Goal: Information Seeking & Learning: Check status

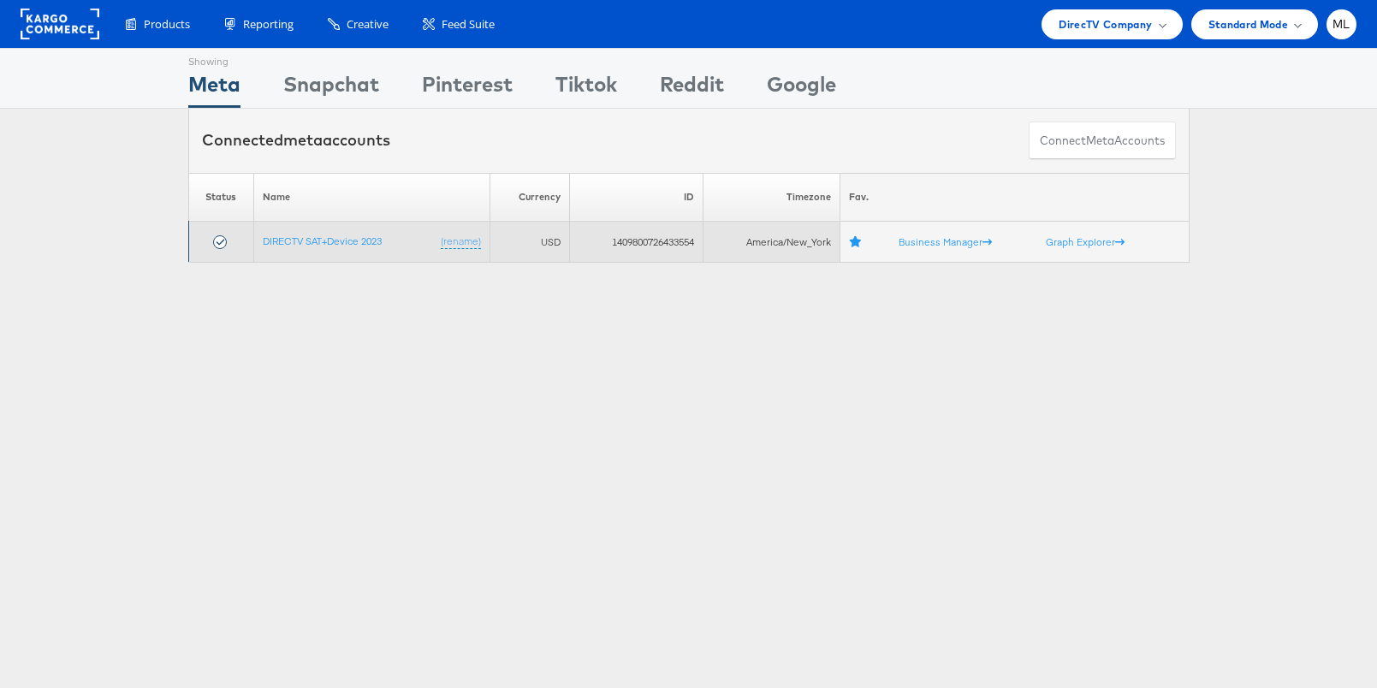
click at [629, 242] on td "1409800726433554" at bounding box center [636, 242] width 133 height 41
copy td "1409800726433554"
click at [339, 244] on link "DIRECTV SAT+Device 2023" at bounding box center [322, 240] width 119 height 13
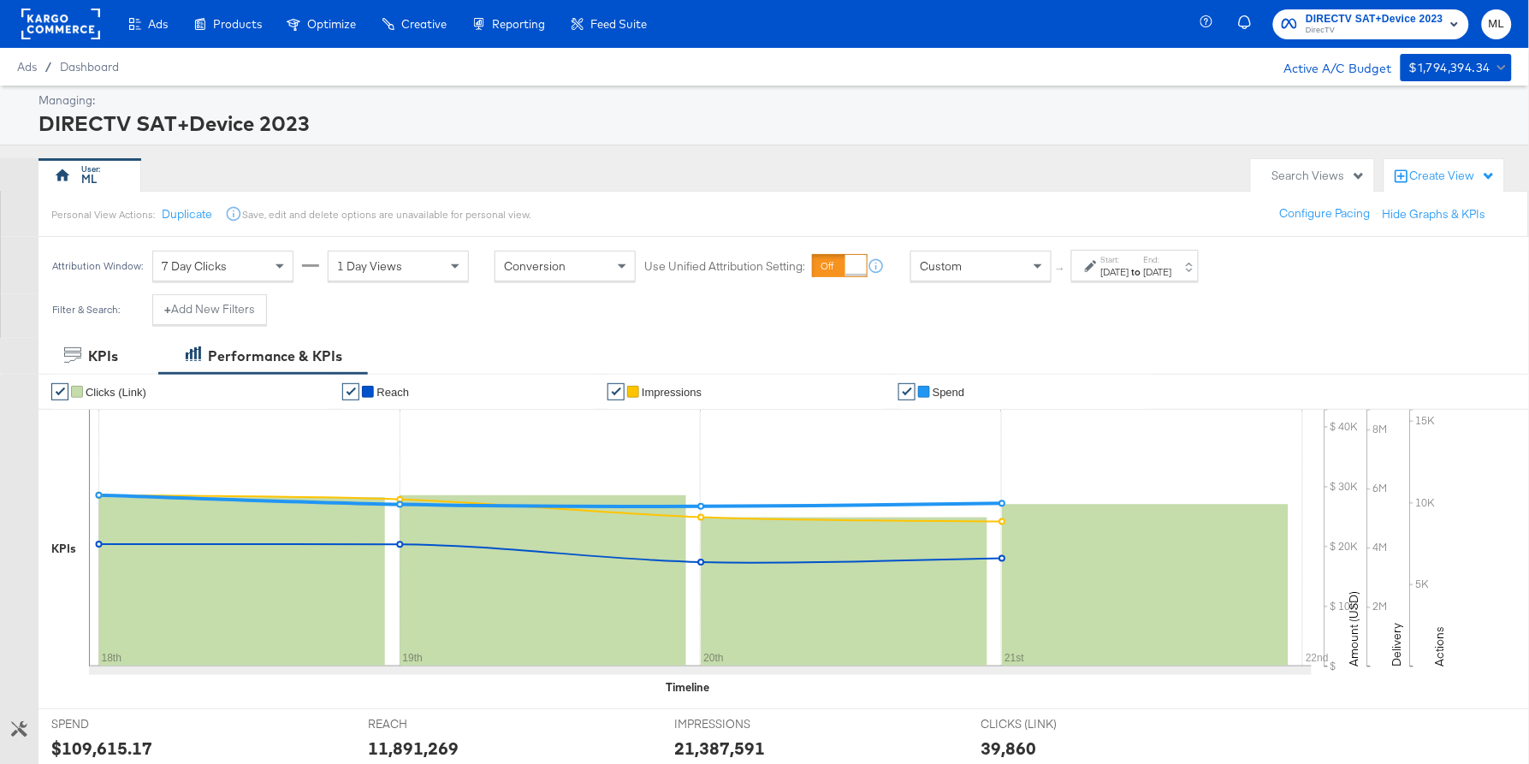
click at [1172, 270] on div "[DATE]" at bounding box center [1158, 272] width 28 height 14
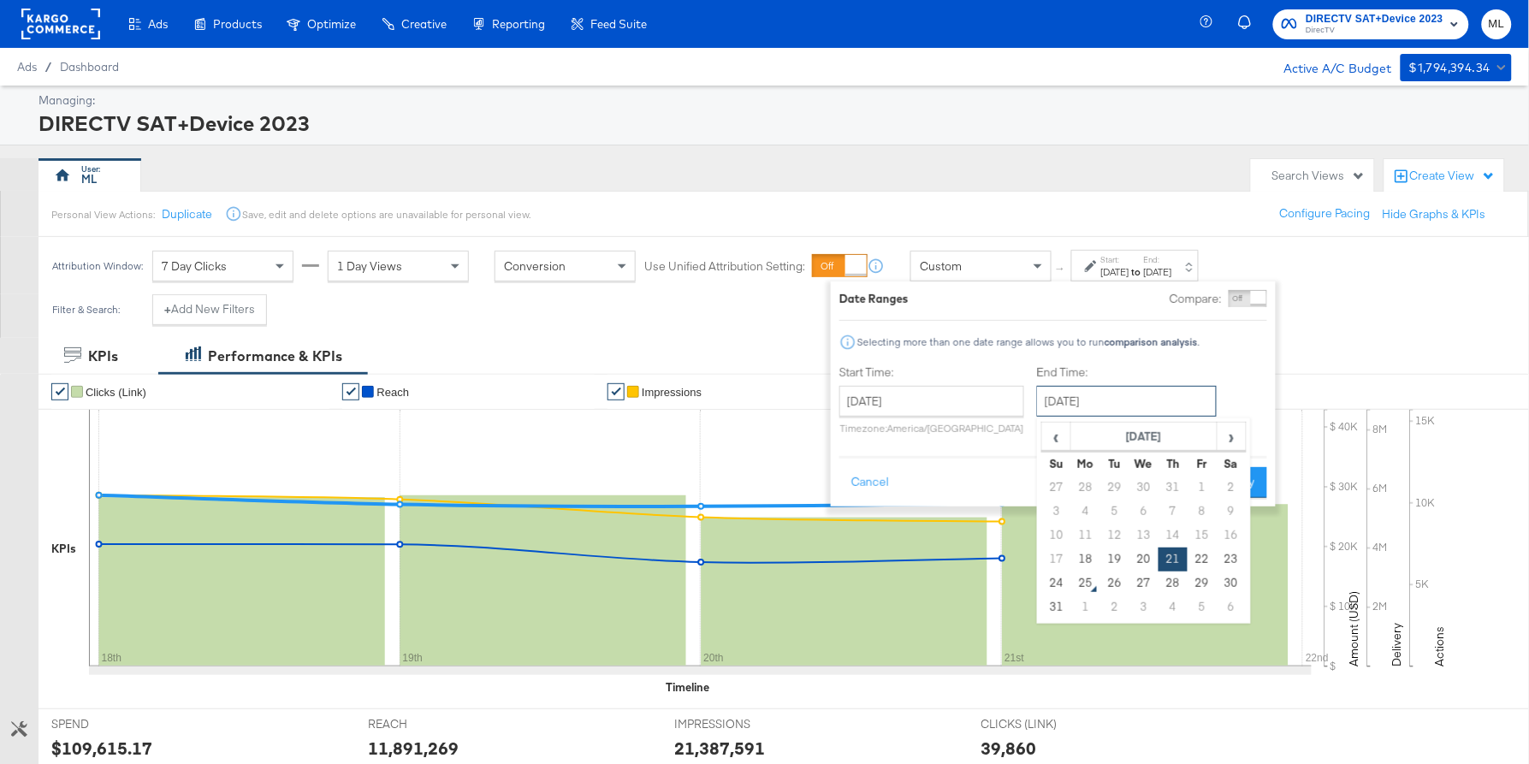
click at [1120, 395] on input "[DATE]" at bounding box center [1127, 401] width 180 height 31
drag, startPoint x: 1055, startPoint y: 573, endPoint x: 1064, endPoint y: 568, distance: 10.0
click at [1055, 573] on td "24" at bounding box center [1056, 584] width 29 height 24
type input "[DATE]"
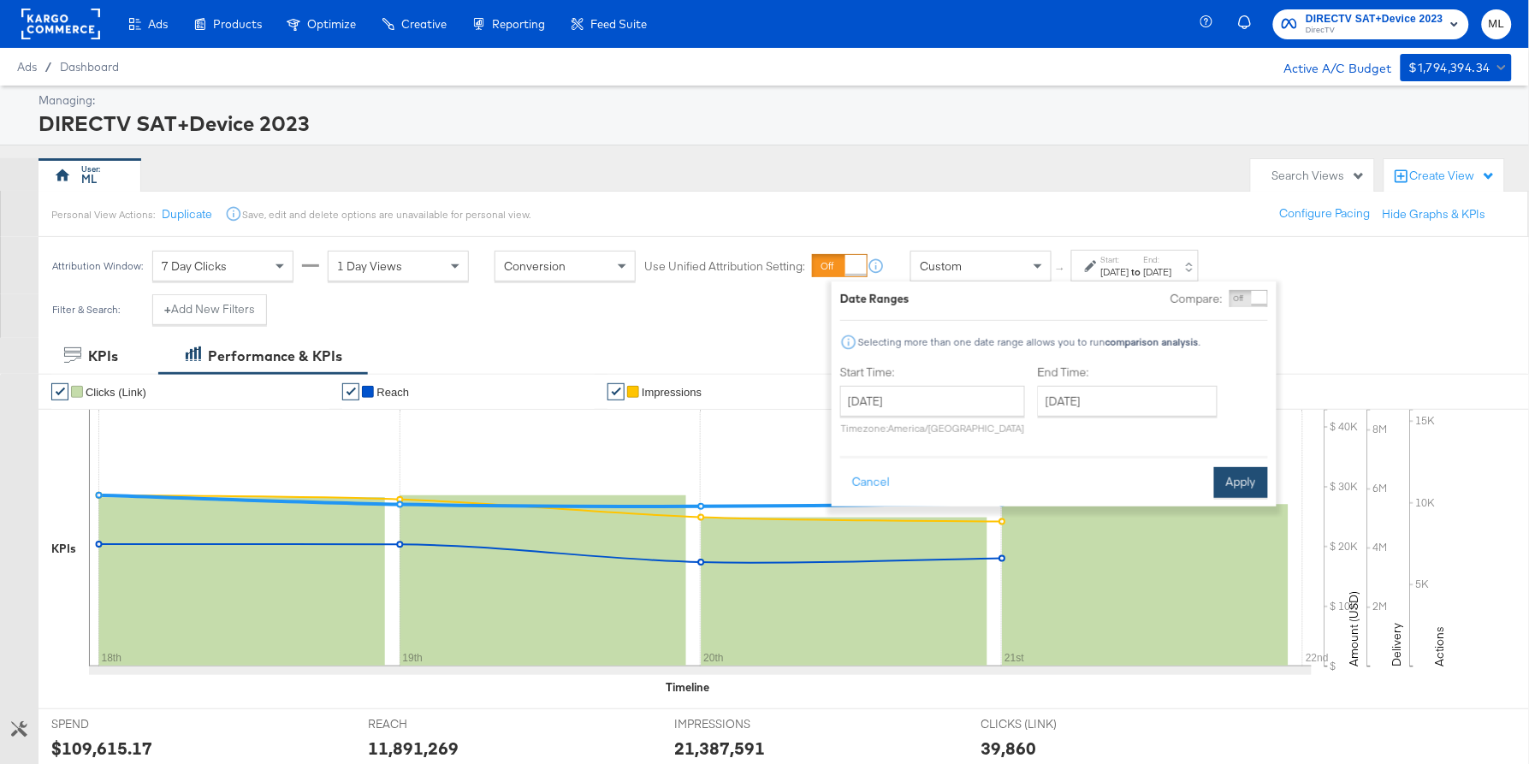
click at [1244, 473] on button "Apply" at bounding box center [1241, 482] width 54 height 31
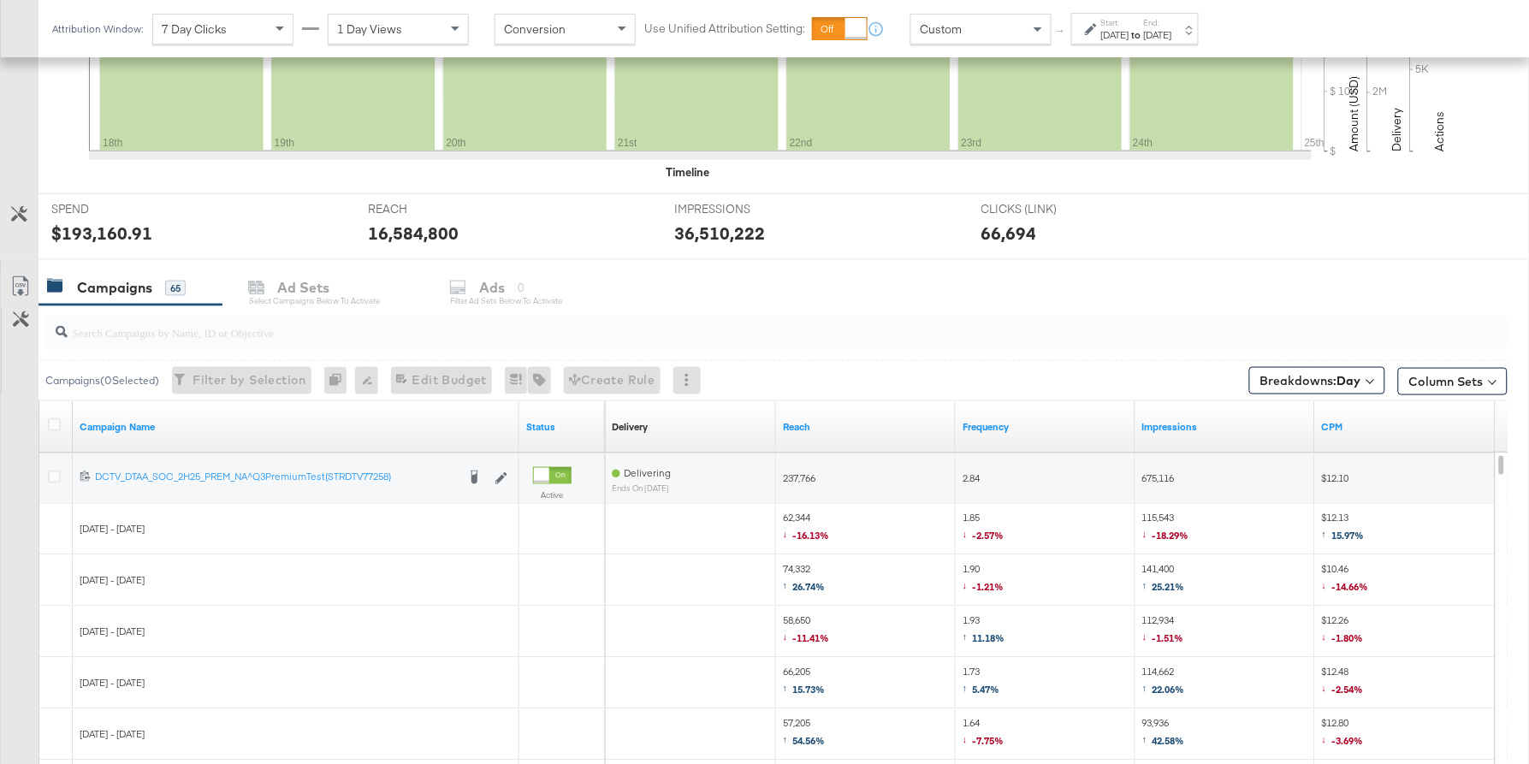
scroll to position [511, 0]
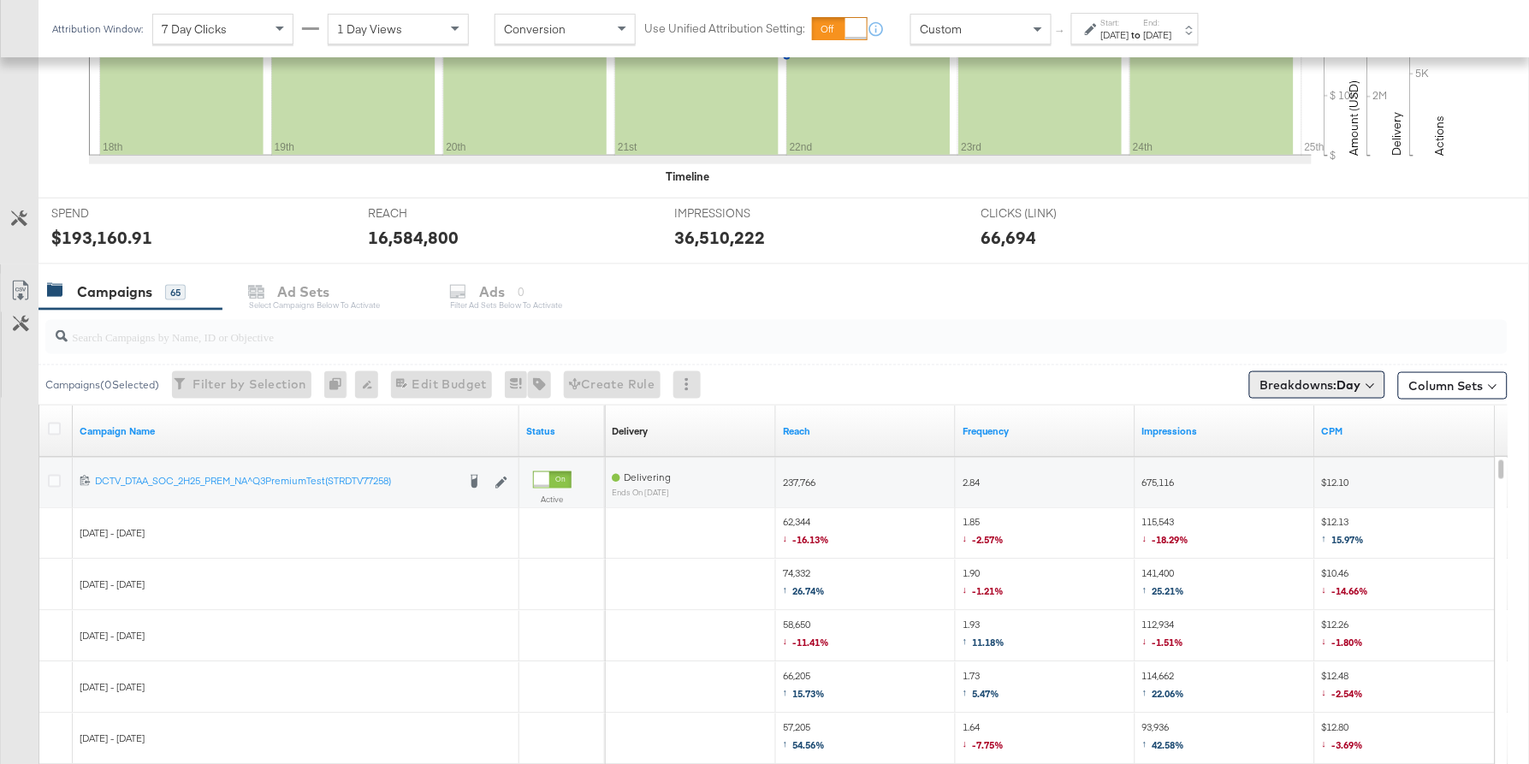
click at [1295, 383] on span "Breakdowns: Day" at bounding box center [1310, 385] width 101 height 17
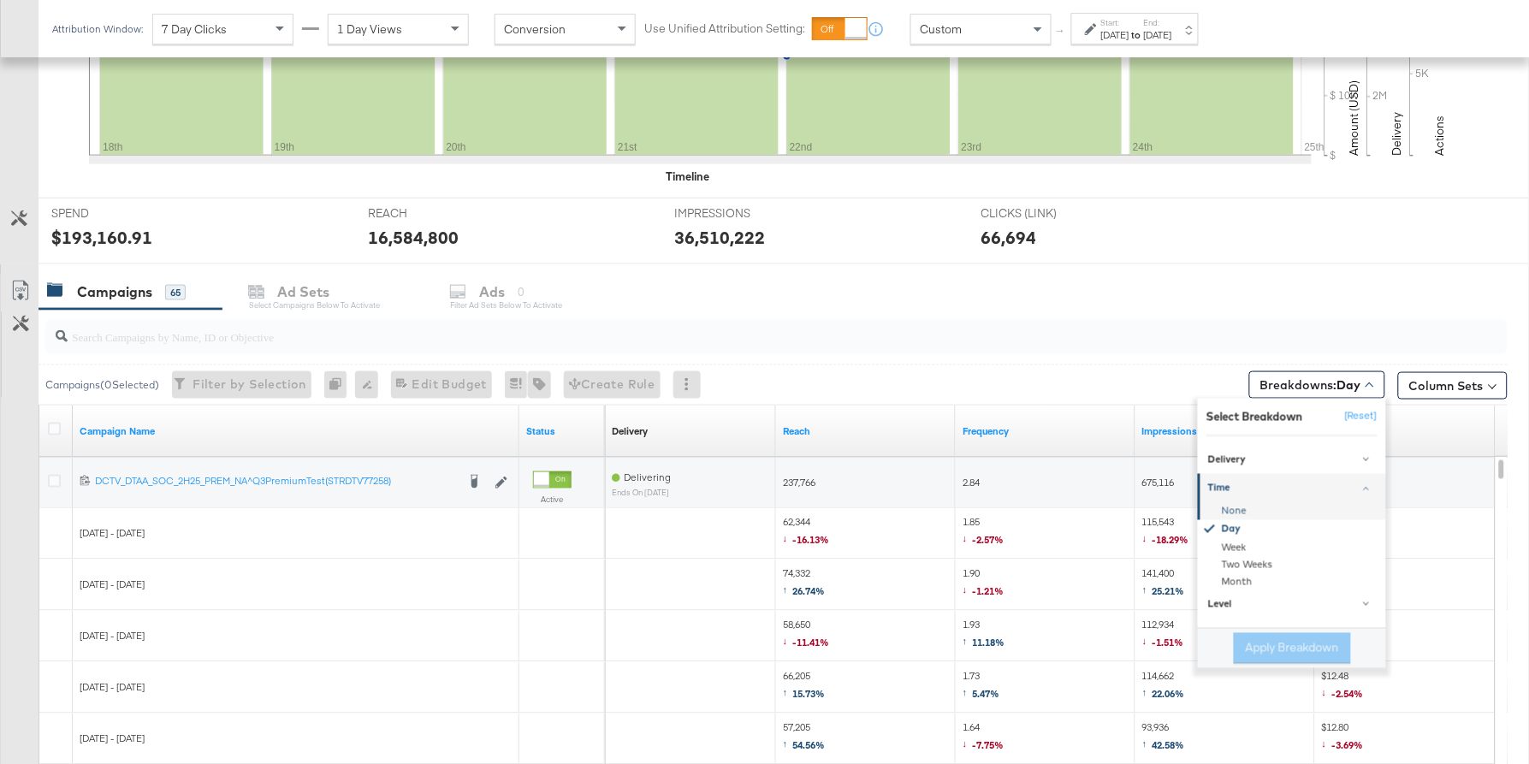
click at [1241, 506] on div "None" at bounding box center [1294, 511] width 186 height 17
click at [1278, 640] on button "Apply Breakdown" at bounding box center [1292, 648] width 117 height 31
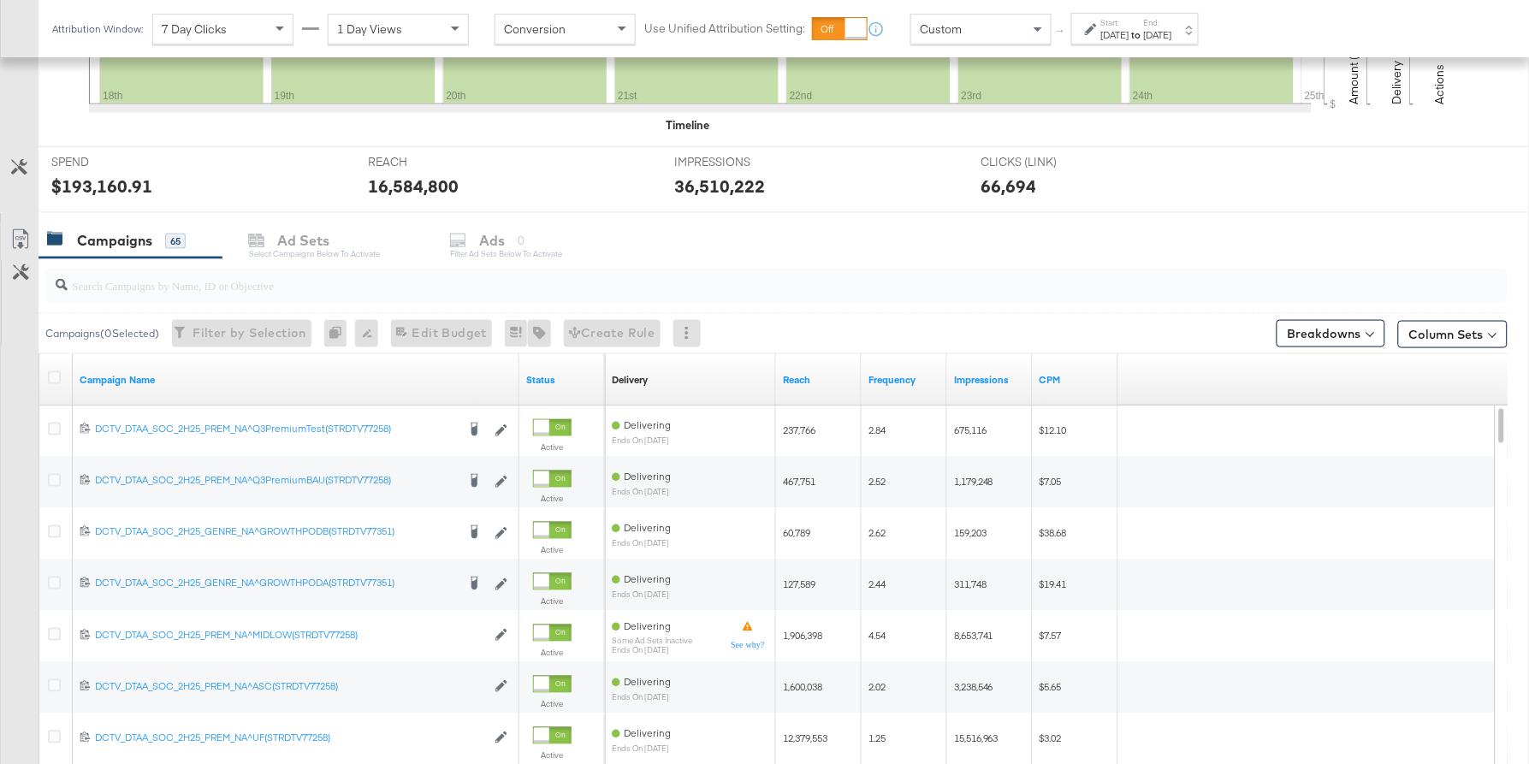
scroll to position [561, 0]
click at [257, 293] on input "search" at bounding box center [721, 279] width 1307 height 33
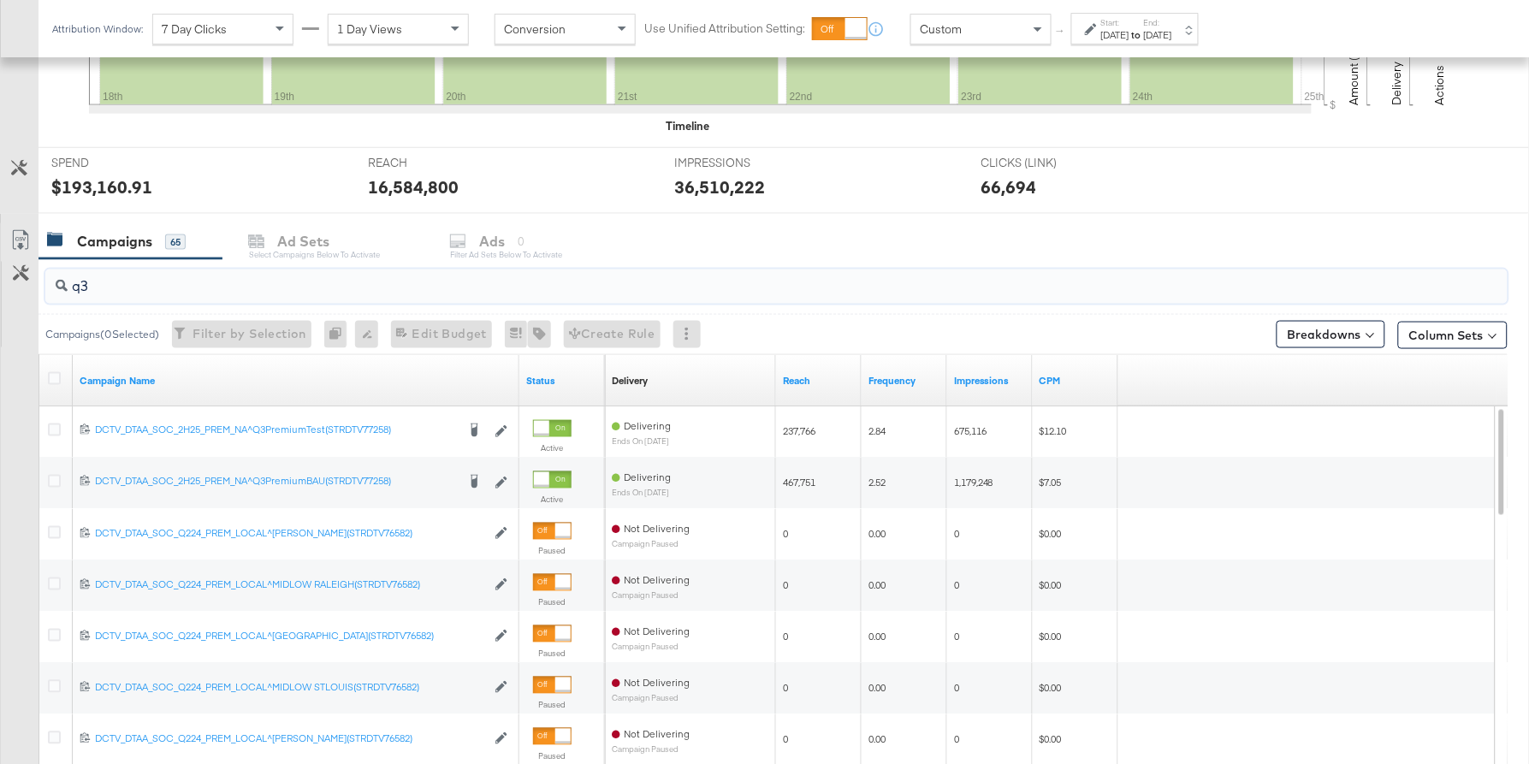
scroll to position [483, 0]
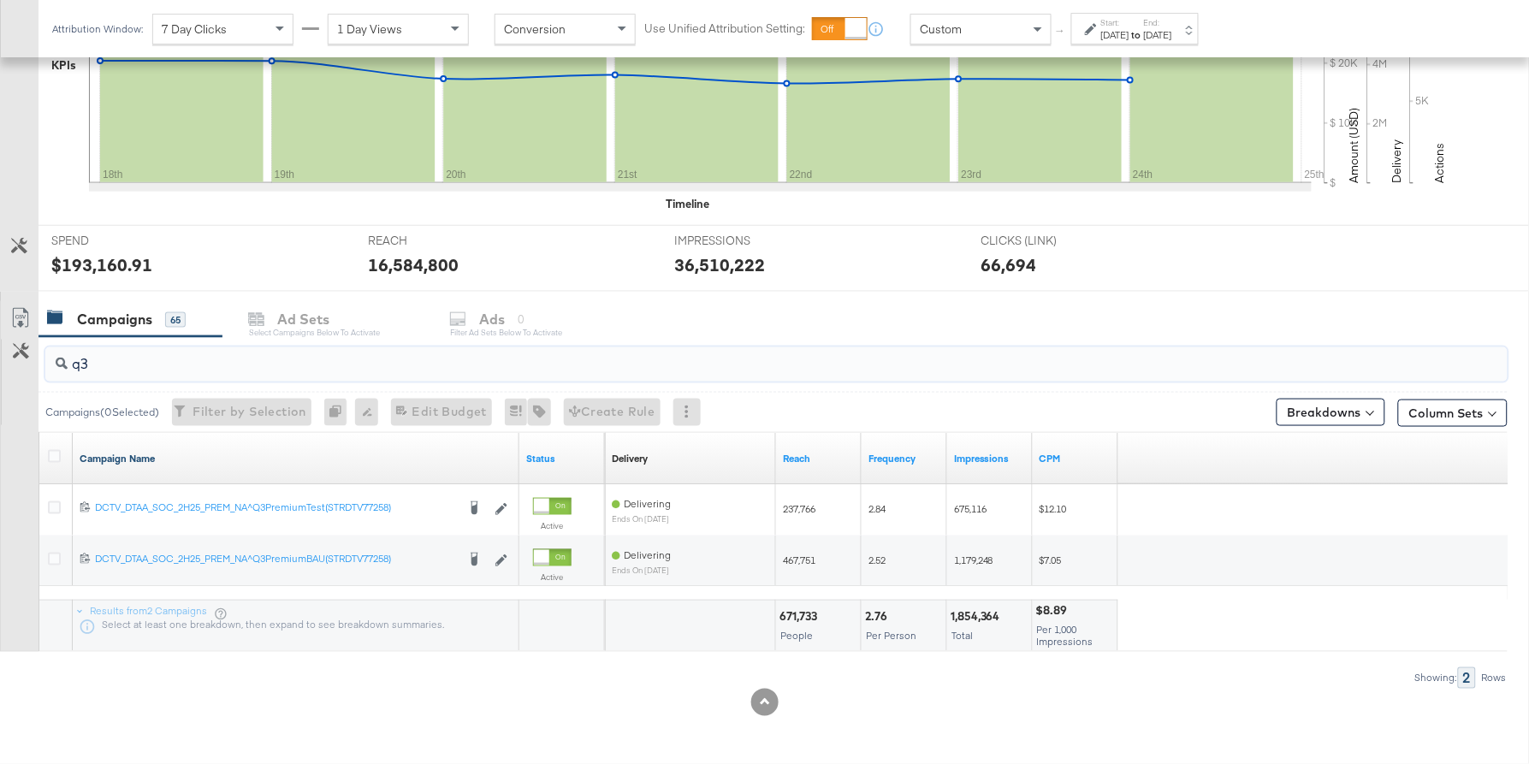
type input "q3"
click at [296, 457] on link "Campaign Name" at bounding box center [296, 459] width 433 height 14
click at [277, 456] on link "Campaign Name ↓" at bounding box center [296, 459] width 433 height 14
click at [1426, 415] on button "Column Sets" at bounding box center [1453, 413] width 110 height 27
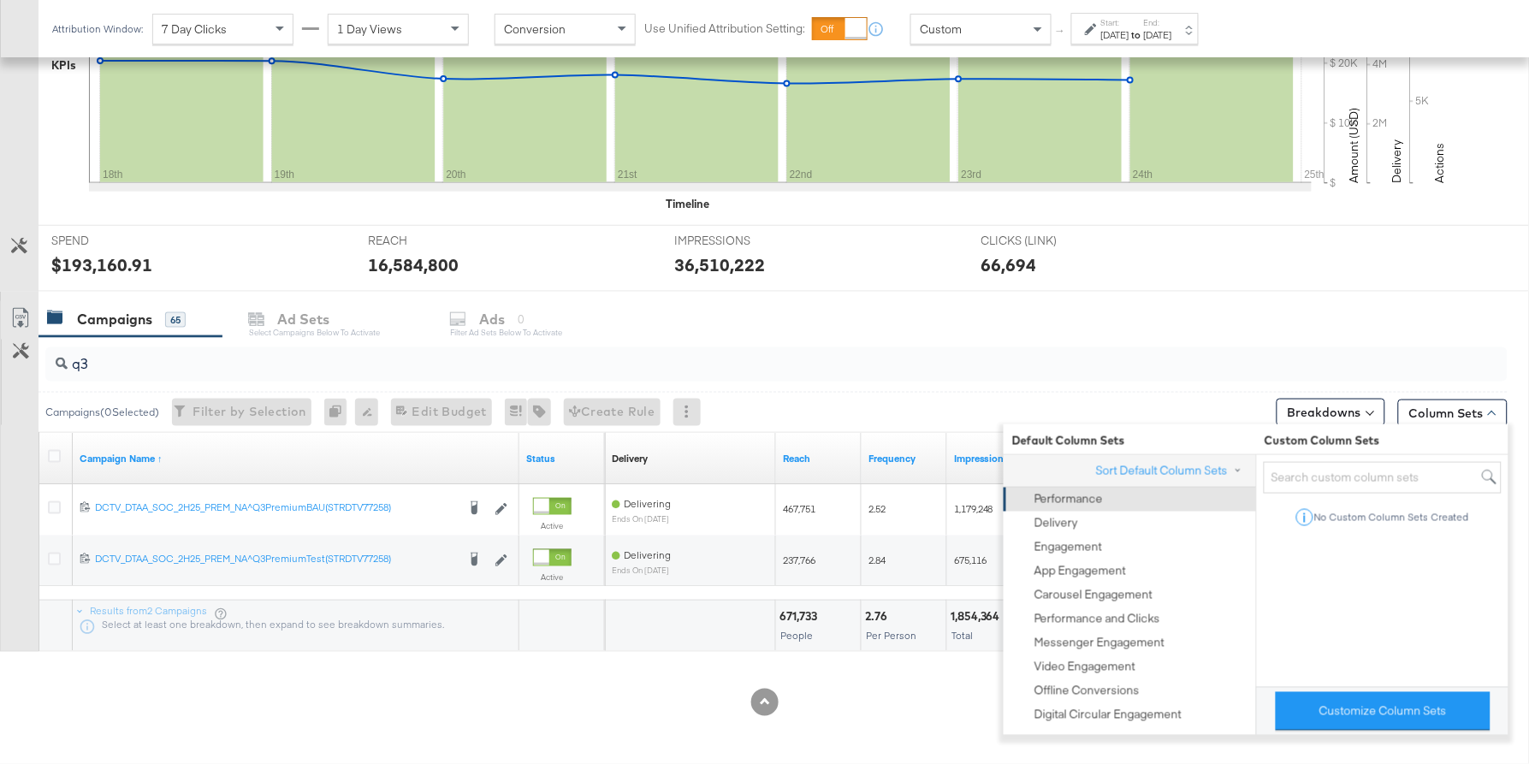
click at [1105, 504] on div "Performance" at bounding box center [1128, 500] width 231 height 24
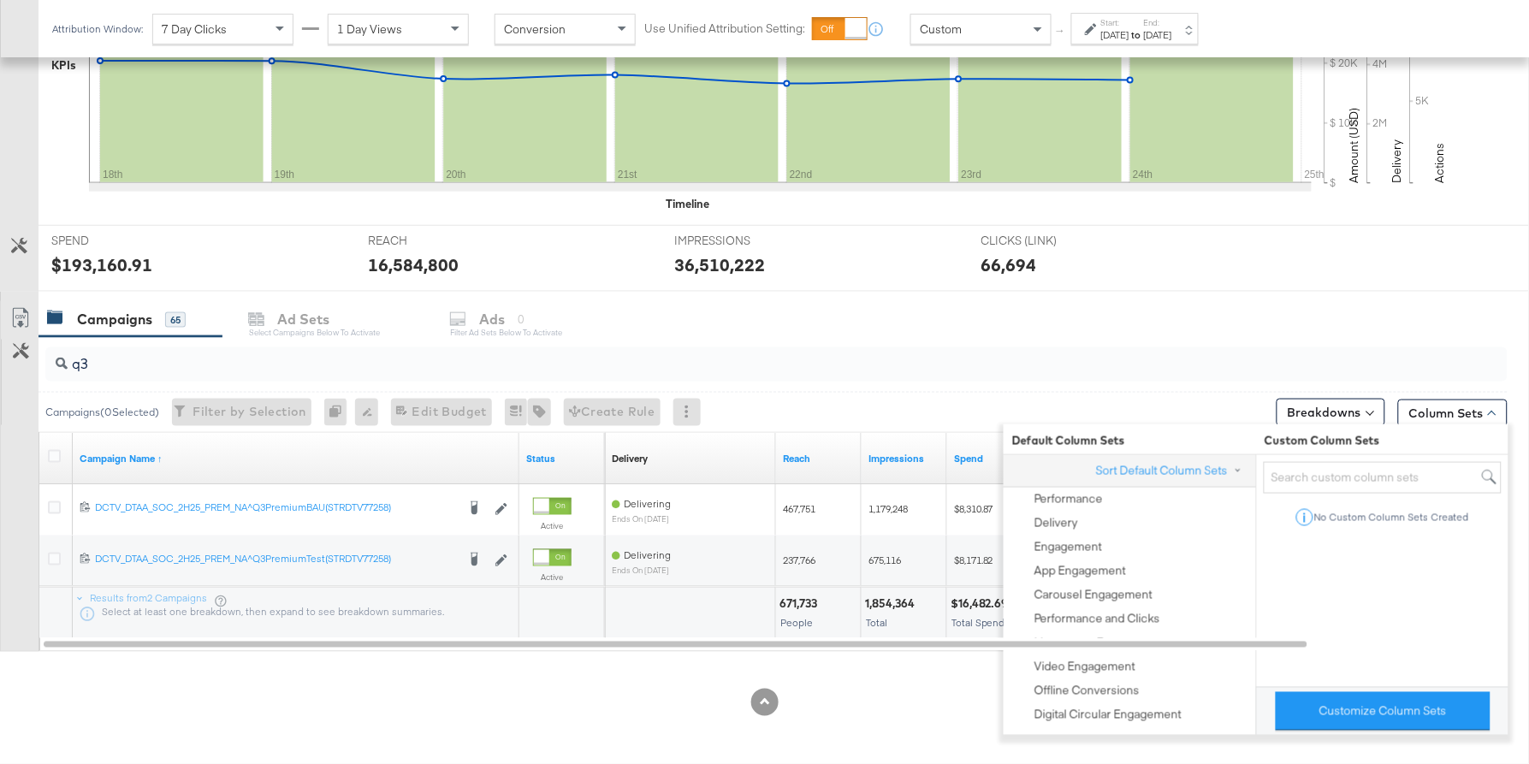
click at [549, 709] on div at bounding box center [764, 702] width 1529 height 27
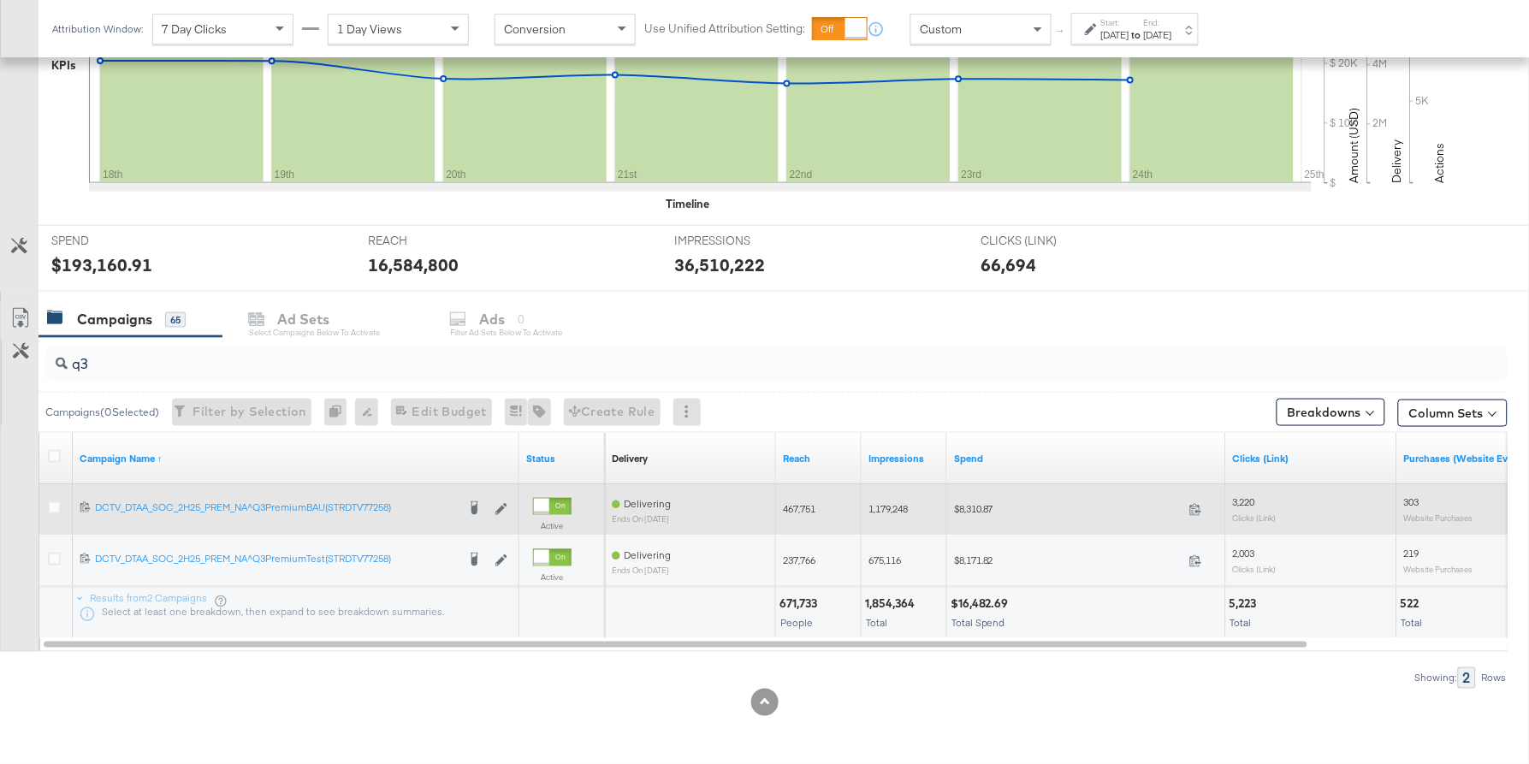
click at [974, 510] on span "$8,310.87" at bounding box center [1068, 509] width 228 height 13
copy span "8,310.87"
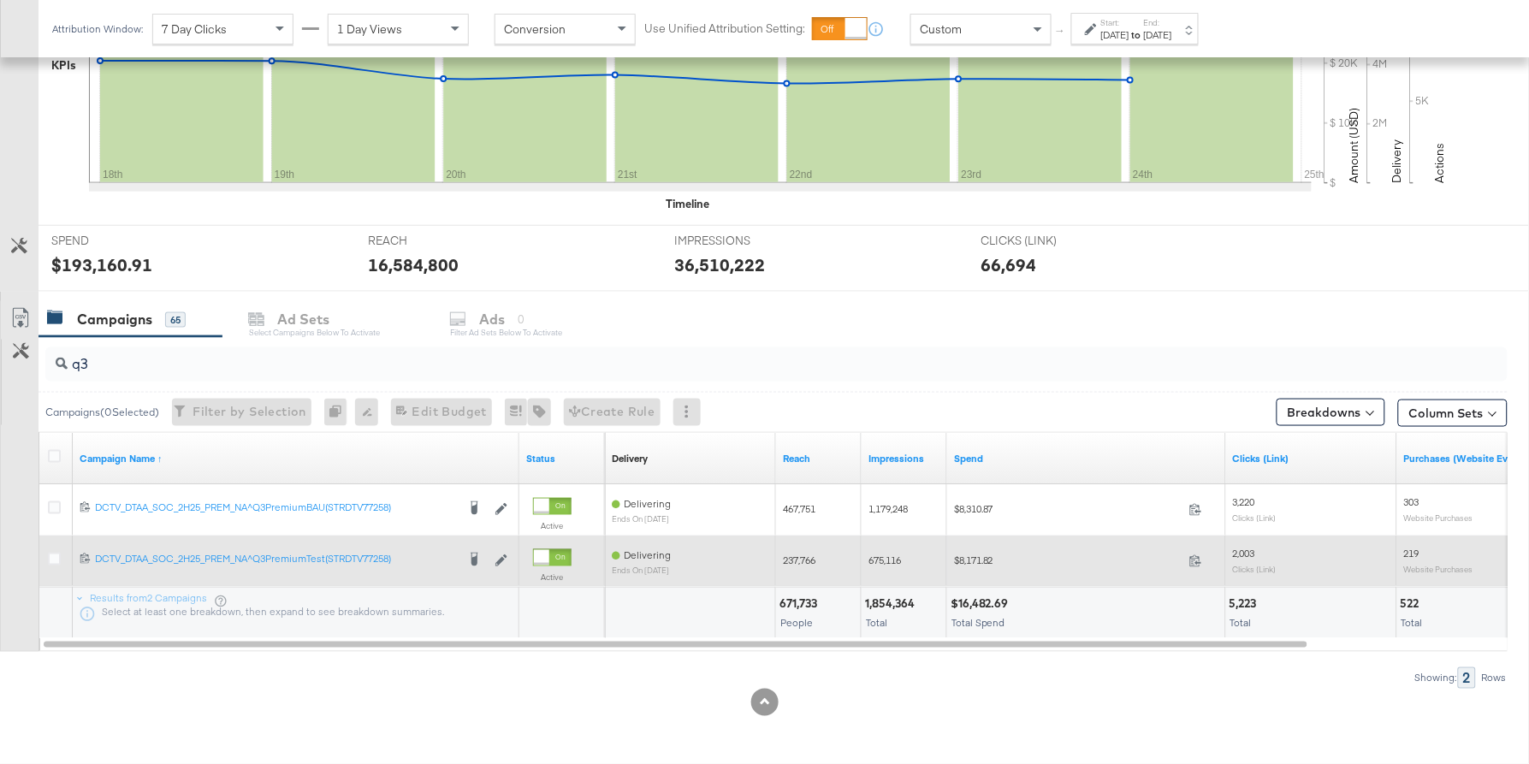
click at [970, 561] on span "$8,171.82" at bounding box center [1068, 561] width 228 height 13
copy span "8,171.82"
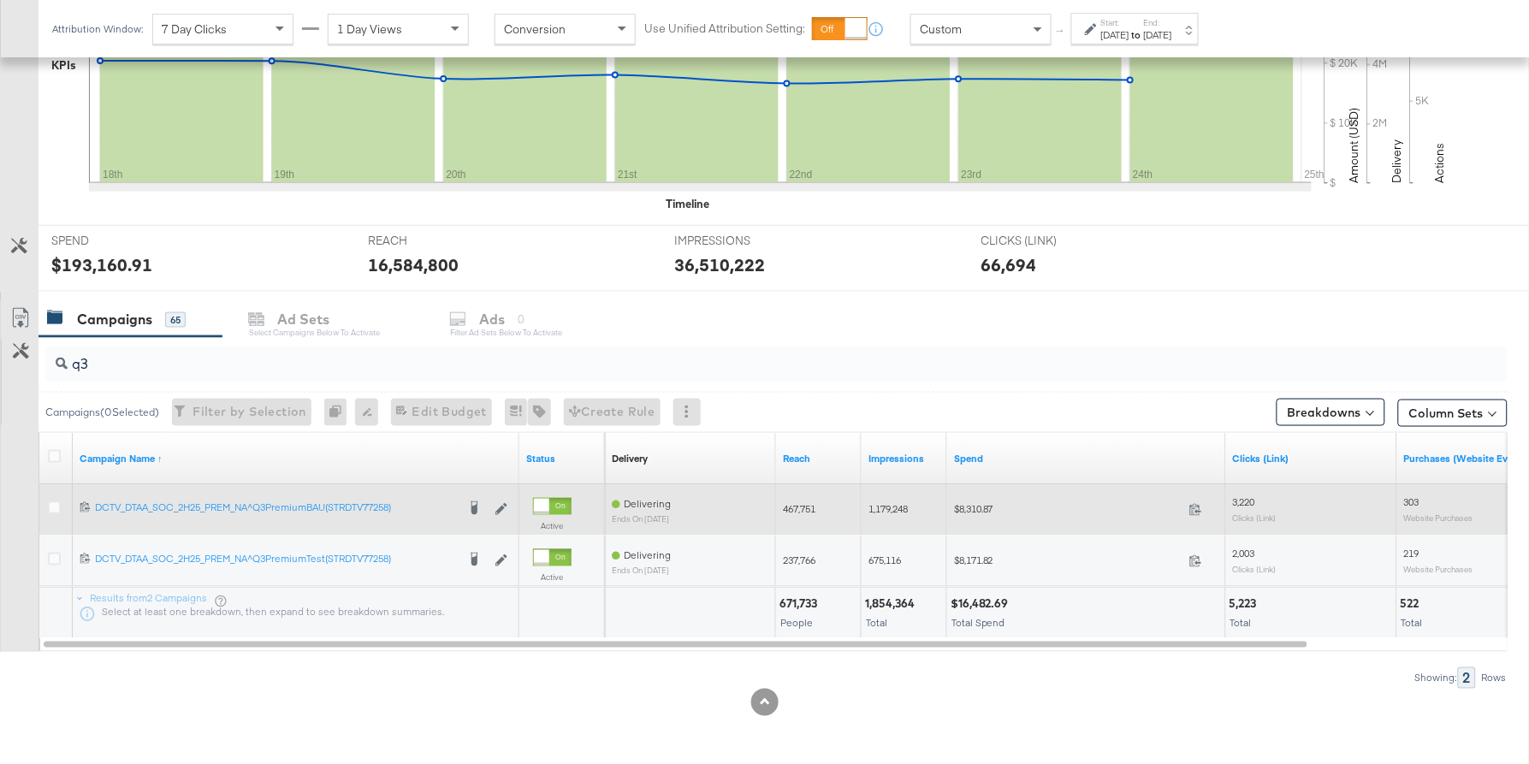
click at [807, 511] on span "467,751" at bounding box center [799, 509] width 33 height 13
copy span "467,751"
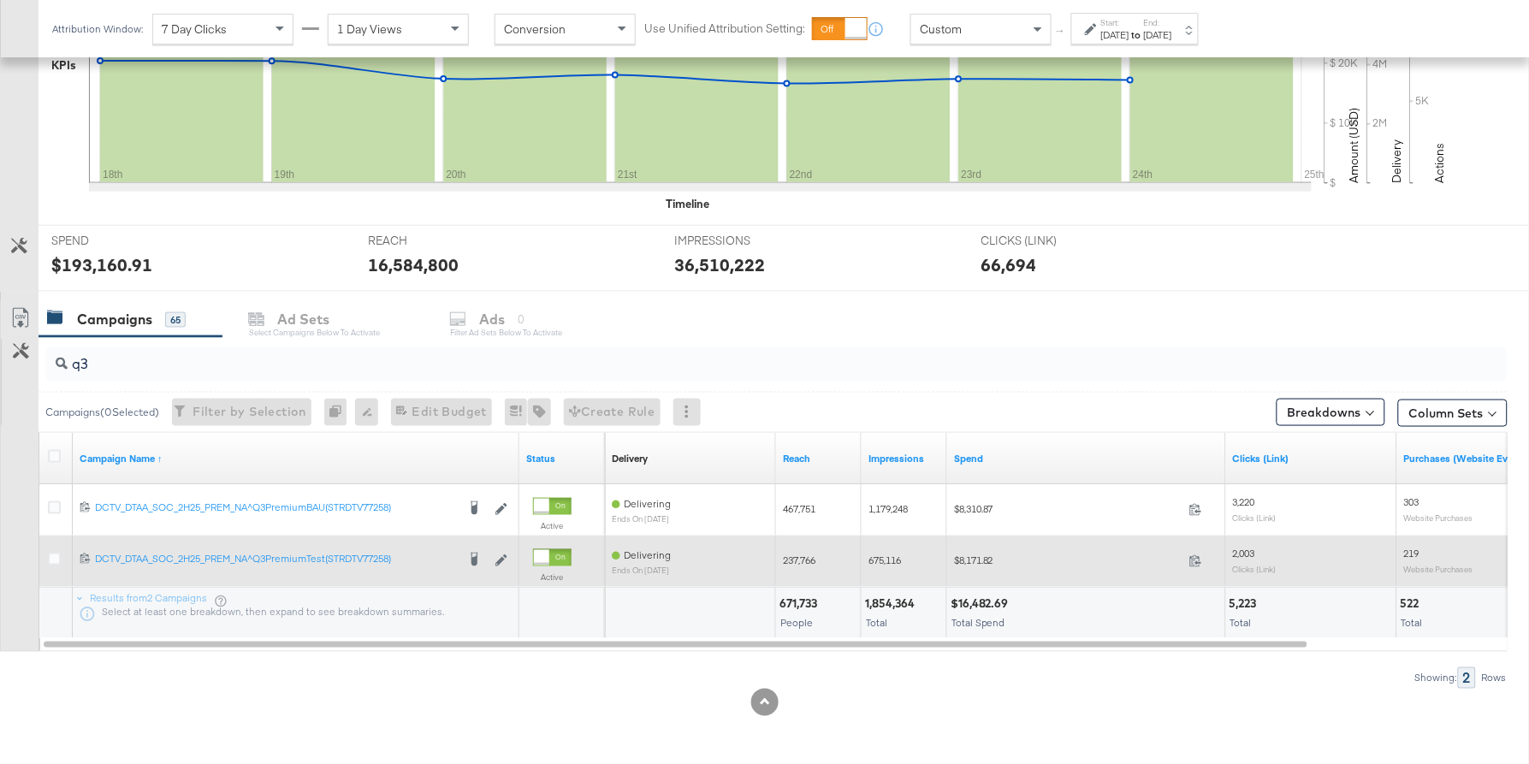
click at [796, 555] on span "237,766" at bounding box center [799, 561] width 33 height 13
copy span "237,766"
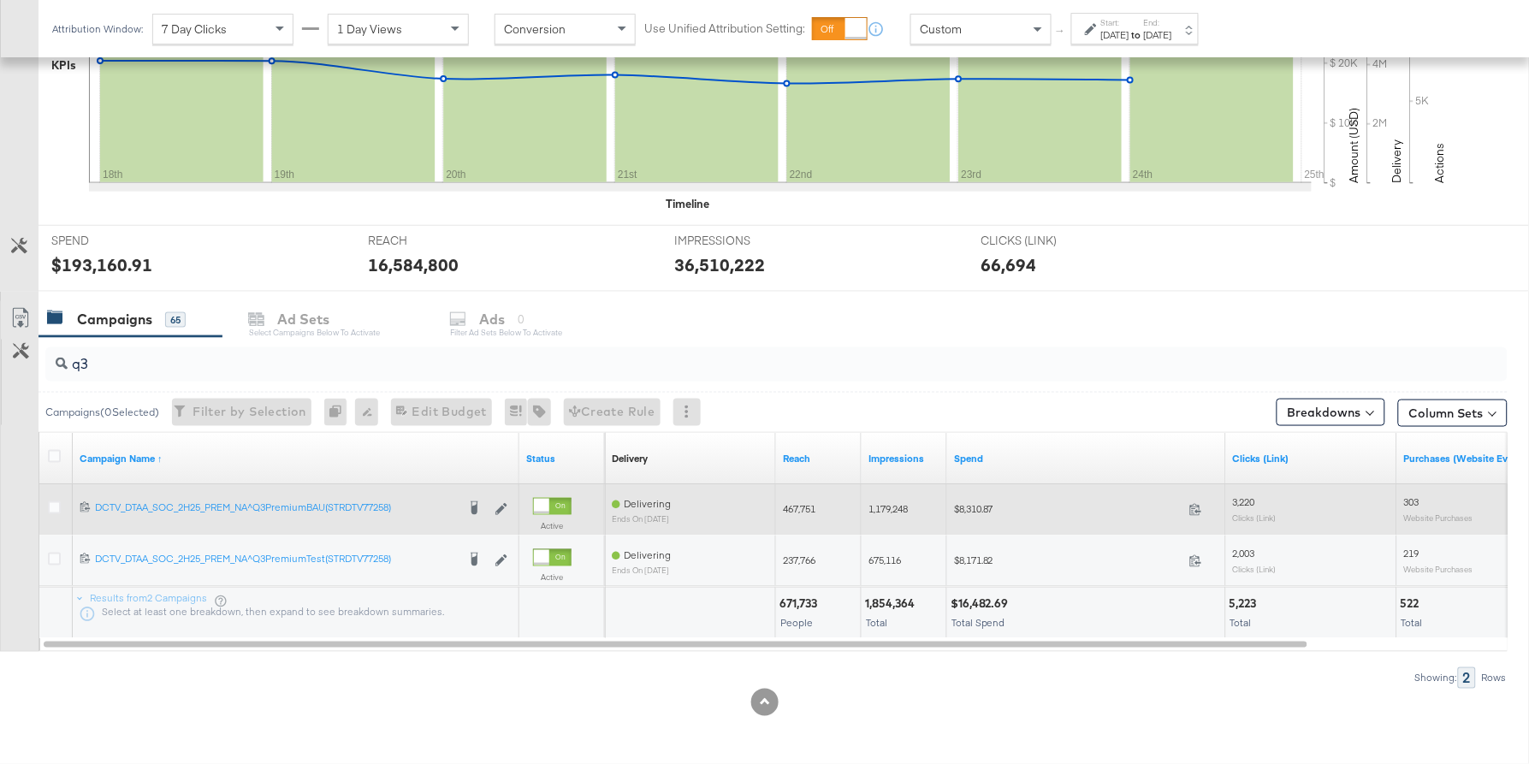
click at [896, 510] on span "1,179,248" at bounding box center [888, 509] width 39 height 13
copy span "1,179,248"
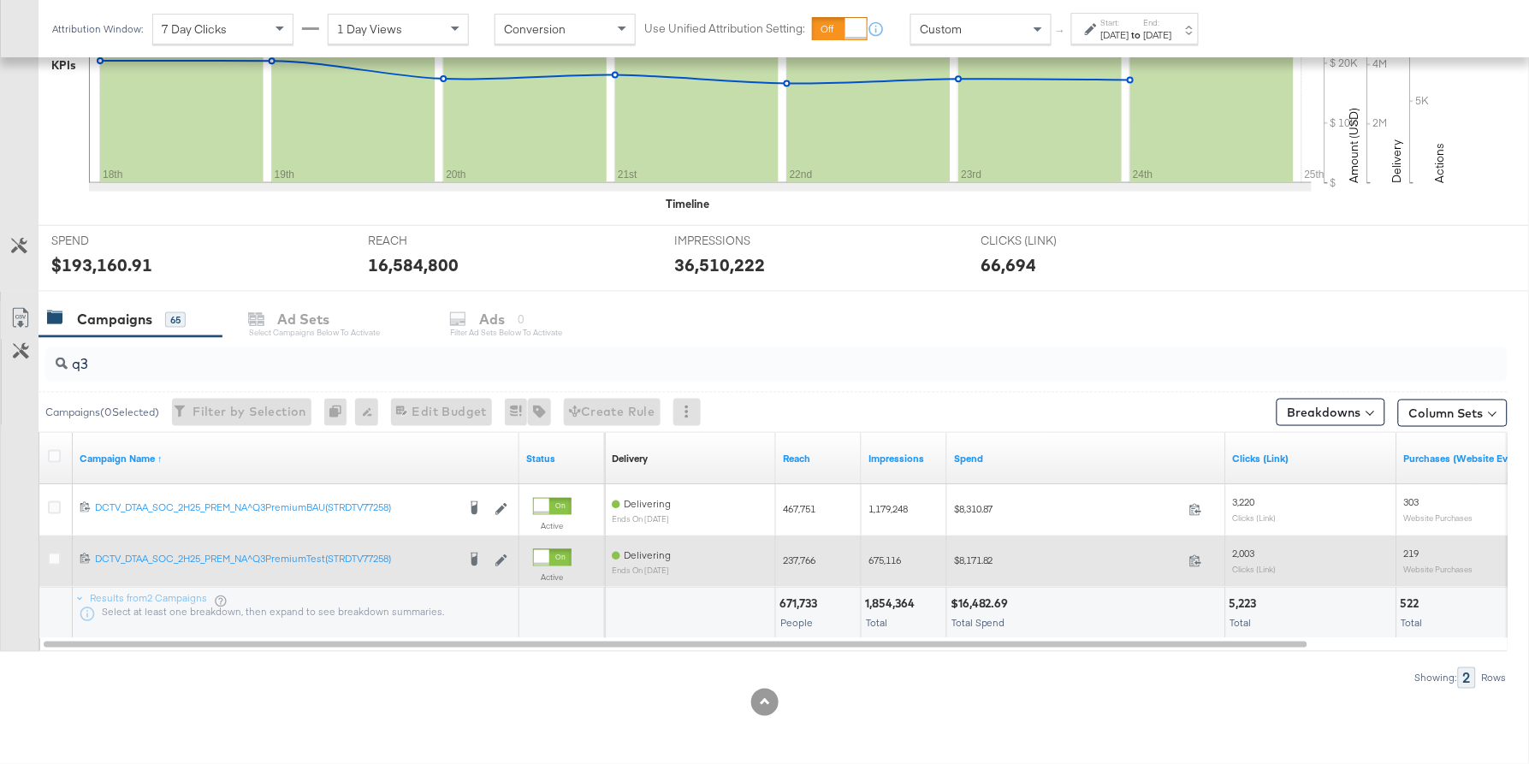
click at [892, 561] on span "675,116" at bounding box center [885, 561] width 33 height 13
copy span "675,116"
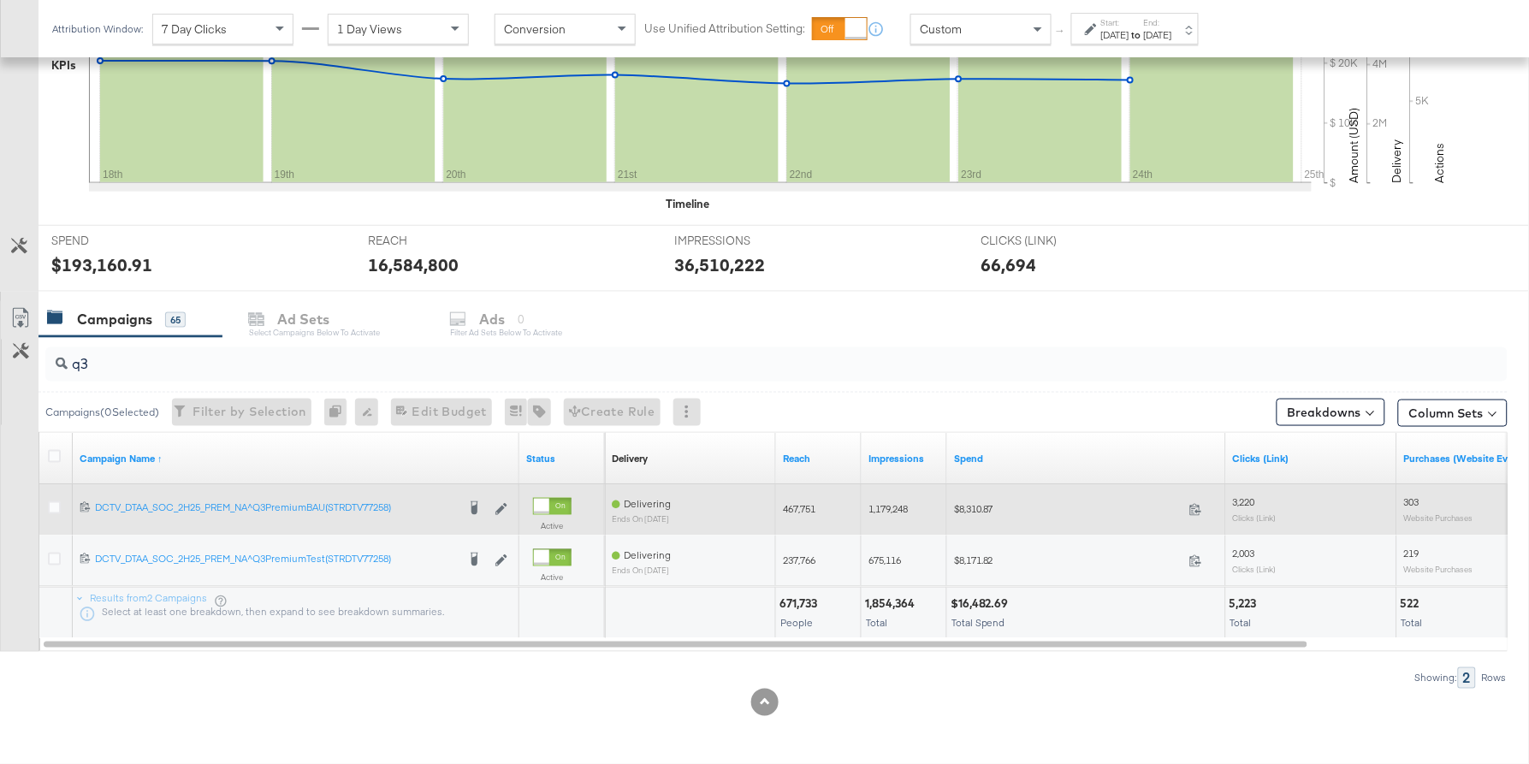
click at [1243, 501] on span "3,220" at bounding box center [1244, 502] width 22 height 13
copy span "3,220"
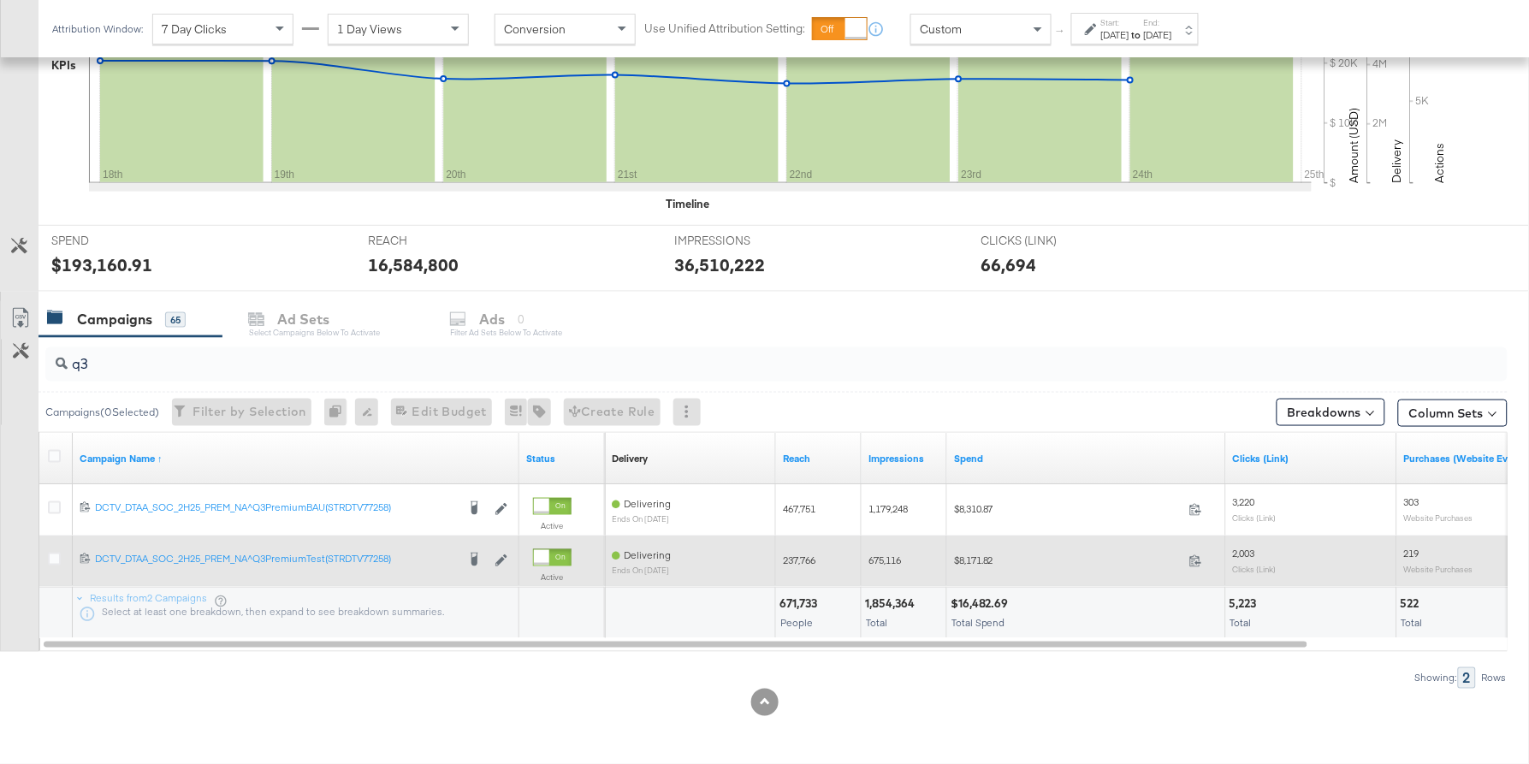
click at [1243, 549] on span "2,003" at bounding box center [1244, 554] width 22 height 13
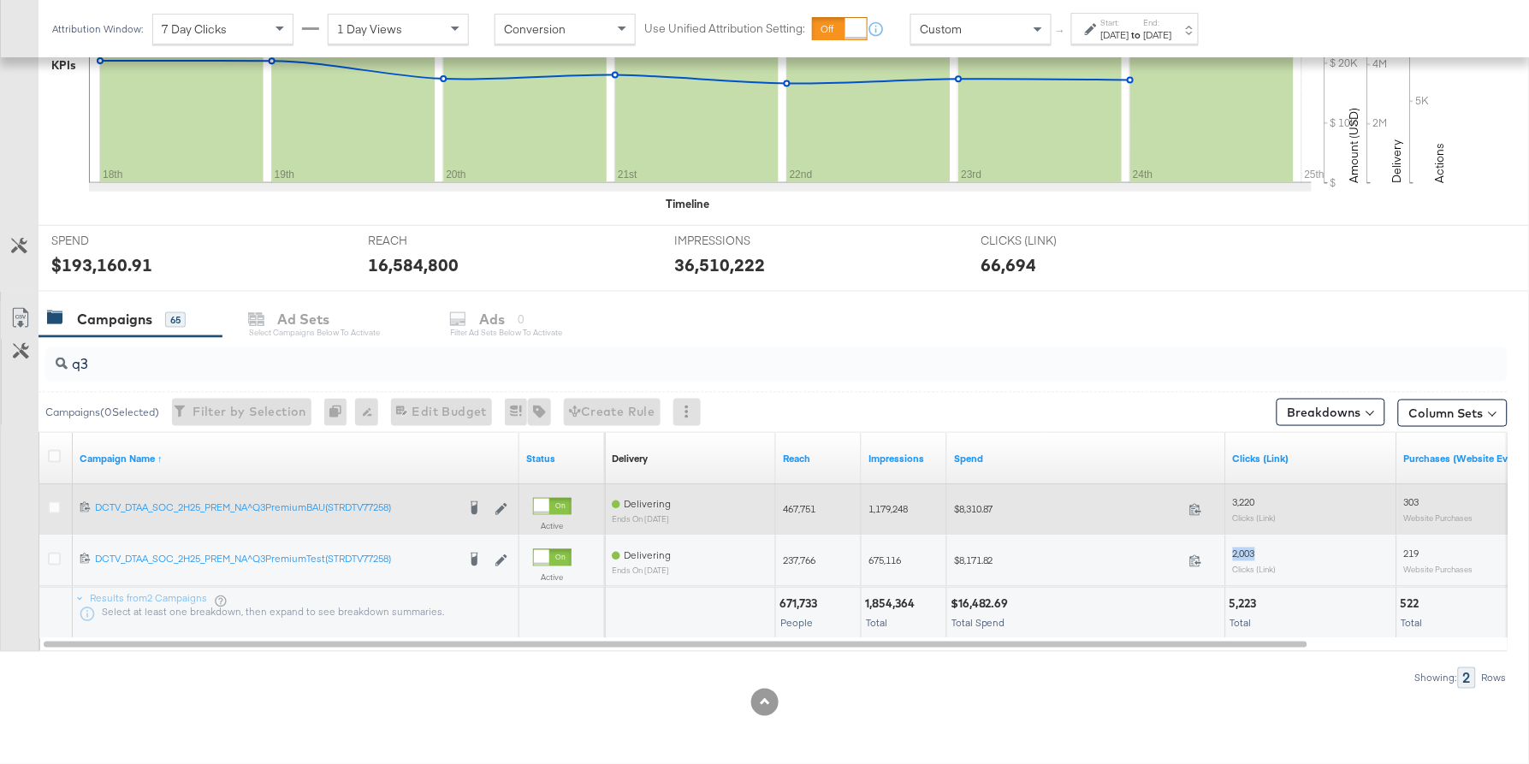
copy span "2,003"
